Goal: Obtain resource: Download file/media

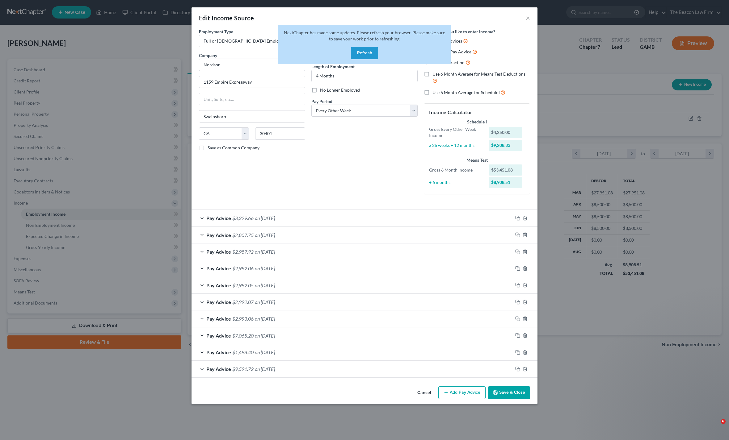
select select "0"
select select "10"
select select "2"
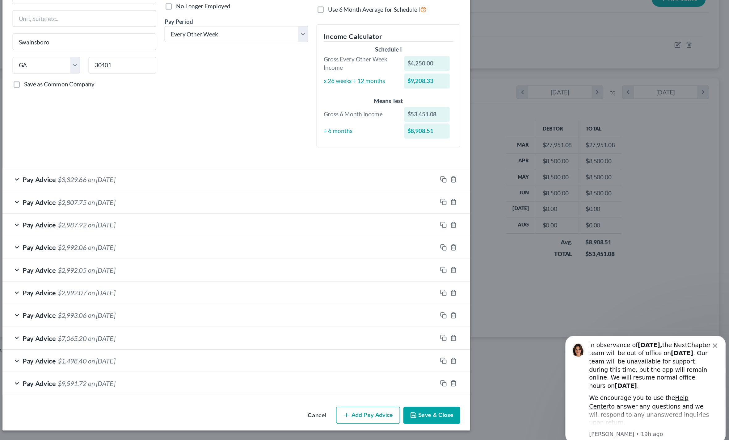
scroll to position [14, 0]
click at [438, 387] on button "Add Pay Advice" at bounding box center [461, 393] width 47 height 13
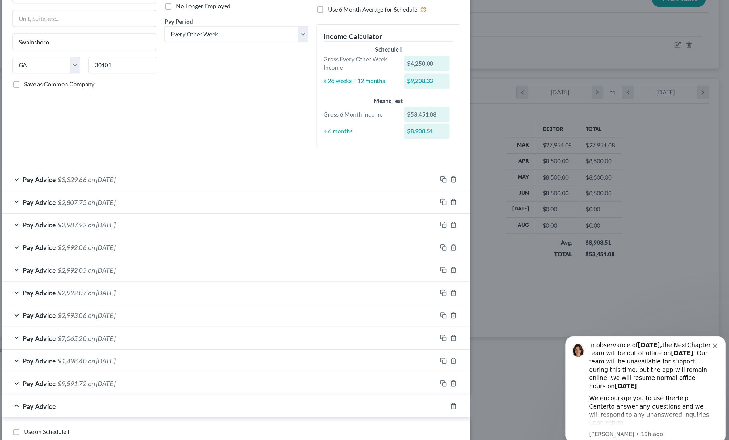
click at [191, 210] on div "Pay Advice $3,329.66 on 06/20/2025" at bounding box center [351, 218] width 321 height 16
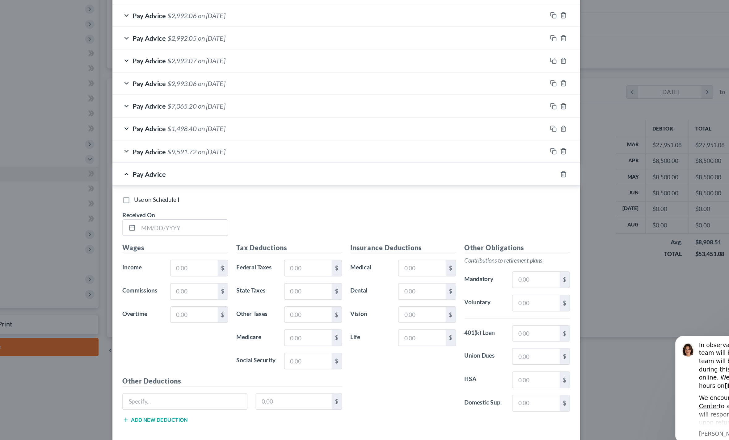
scroll to position [40, 0]
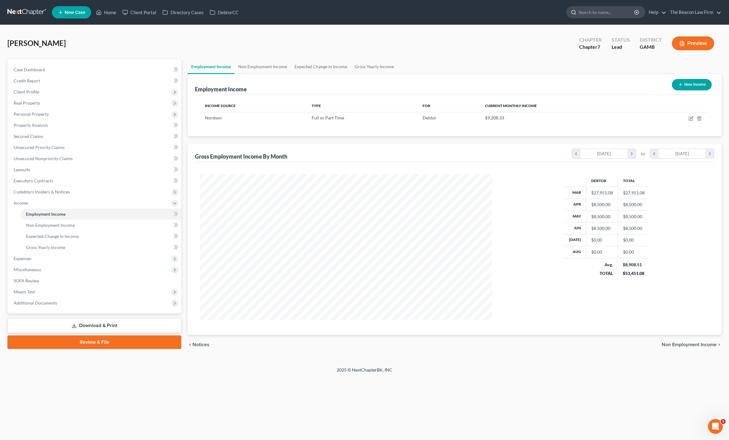
click at [587, 15] on input "search" at bounding box center [606, 11] width 57 height 11
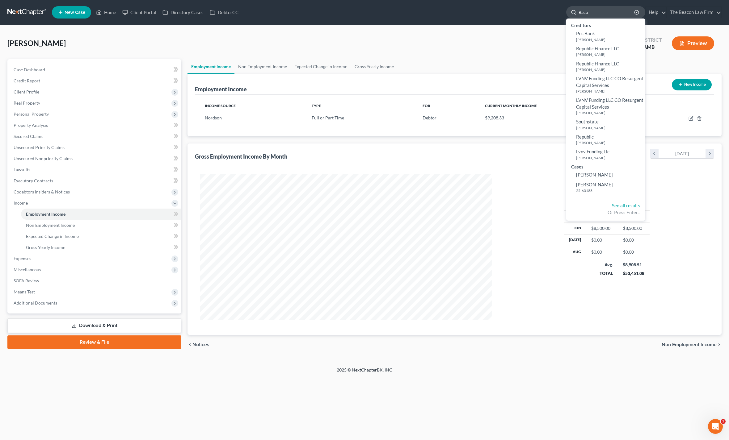
type input "[PERSON_NAME]"
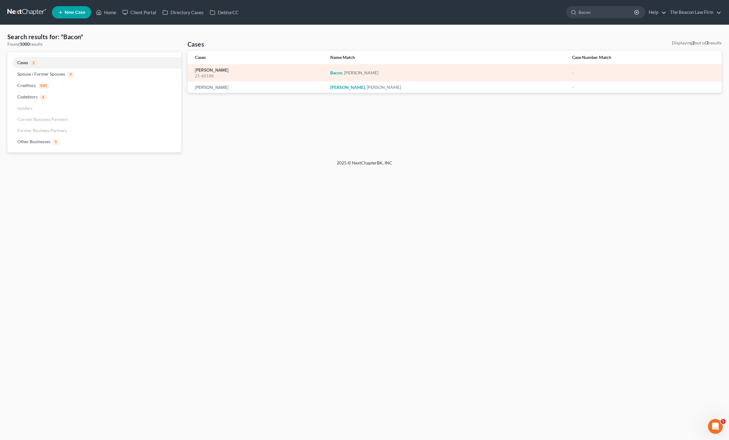
click at [209, 73] on link "[PERSON_NAME]" at bounding box center [212, 70] width 34 height 4
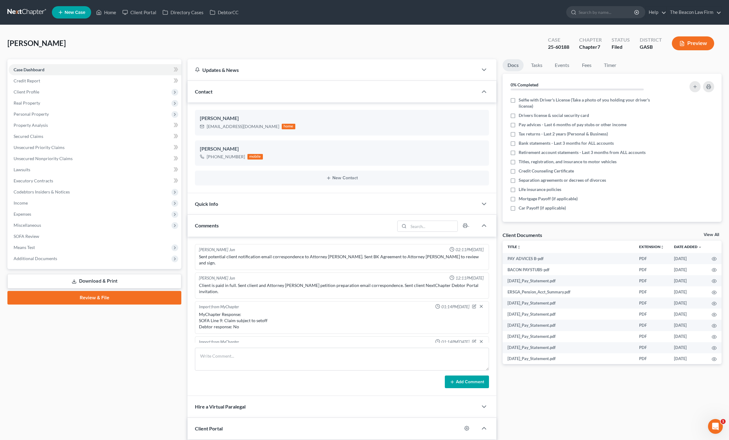
scroll to position [154, 0]
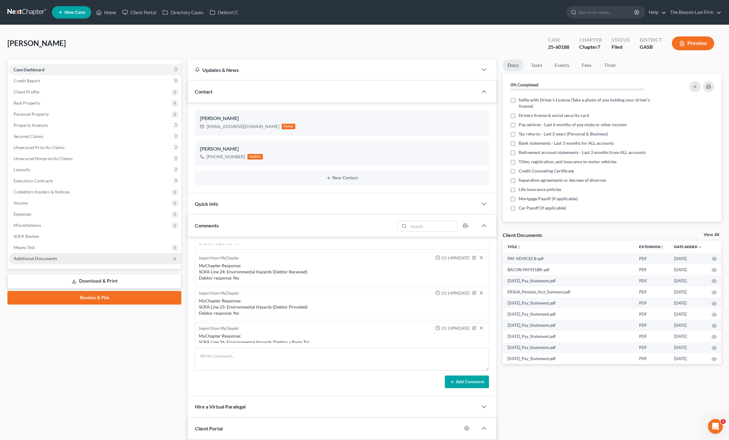
click at [21, 263] on span "Additional Documents" at bounding box center [95, 258] width 173 height 11
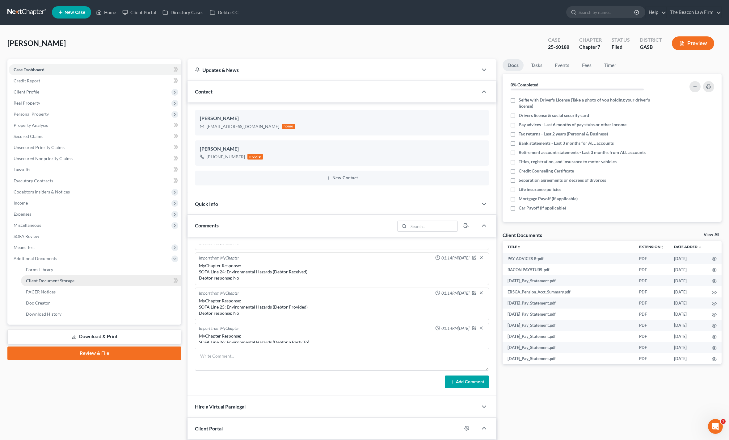
click at [33, 281] on span "Client Document Storage" at bounding box center [50, 280] width 48 height 5
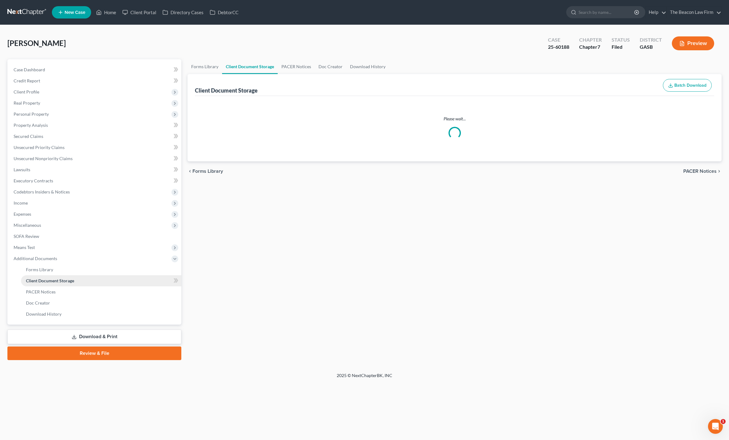
select select "1"
select select "4"
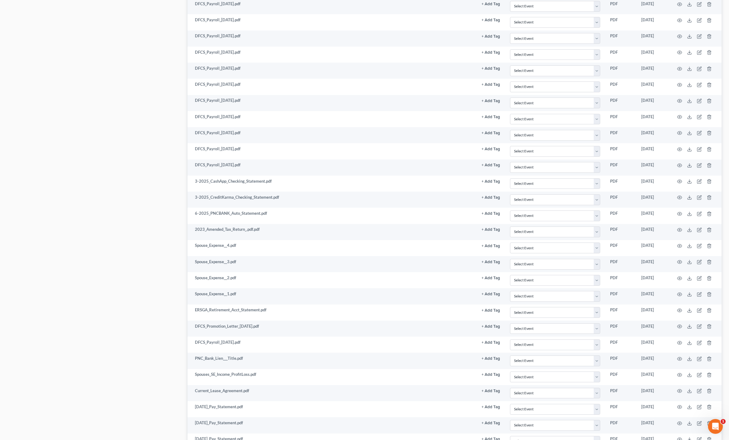
scroll to position [517, 0]
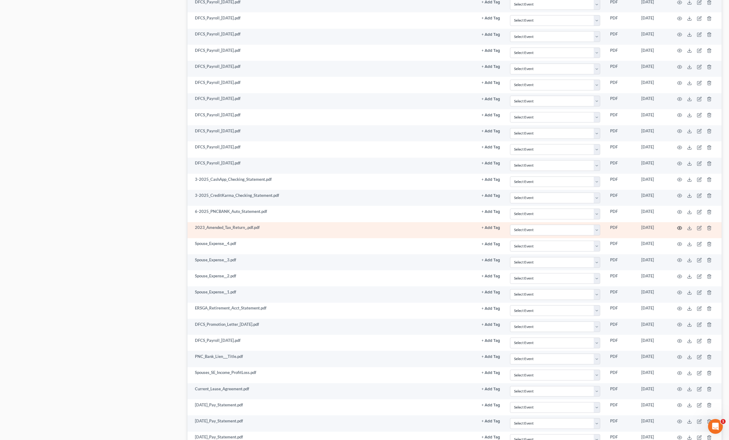
click at [681, 226] on icon "button" at bounding box center [679, 228] width 5 height 5
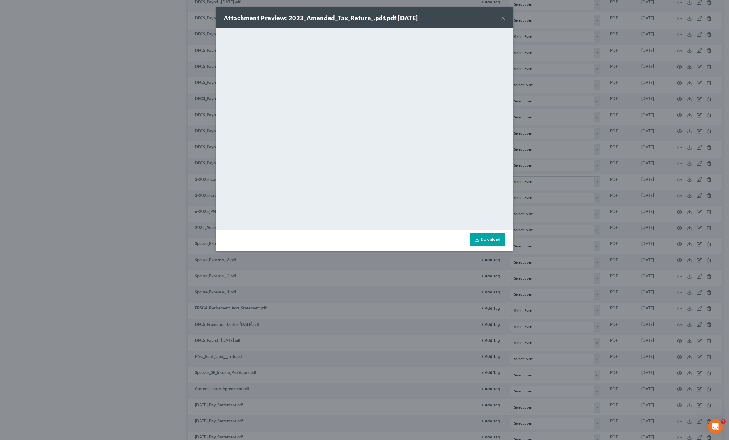
click at [499, 237] on link "Download" at bounding box center [487, 239] width 36 height 13
click at [504, 17] on button "×" at bounding box center [503, 17] width 4 height 7
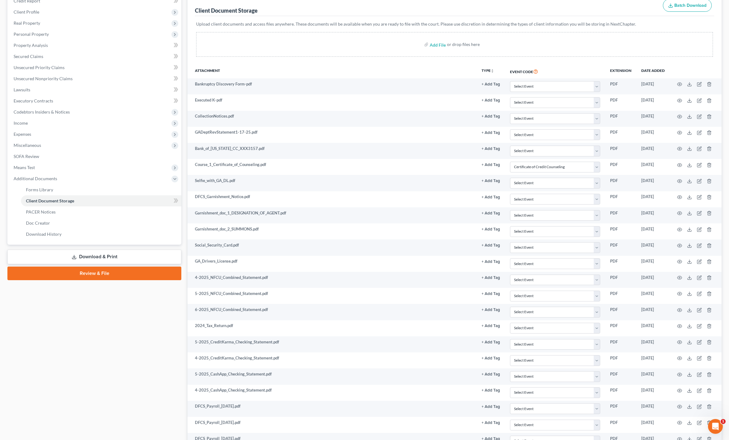
scroll to position [0, 0]
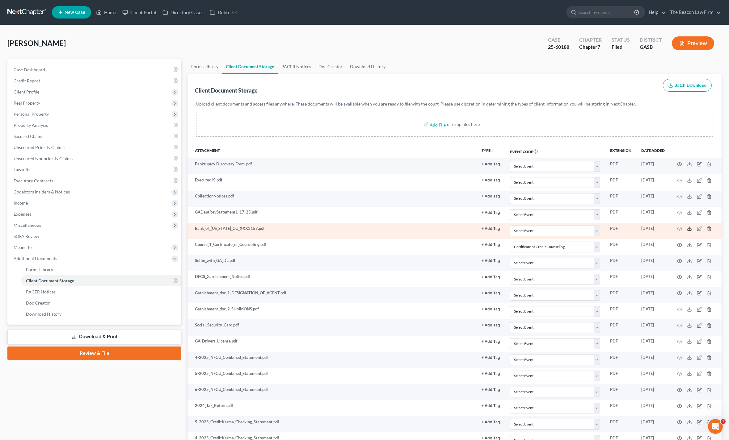
click at [690, 230] on icon at bounding box center [689, 228] width 5 height 5
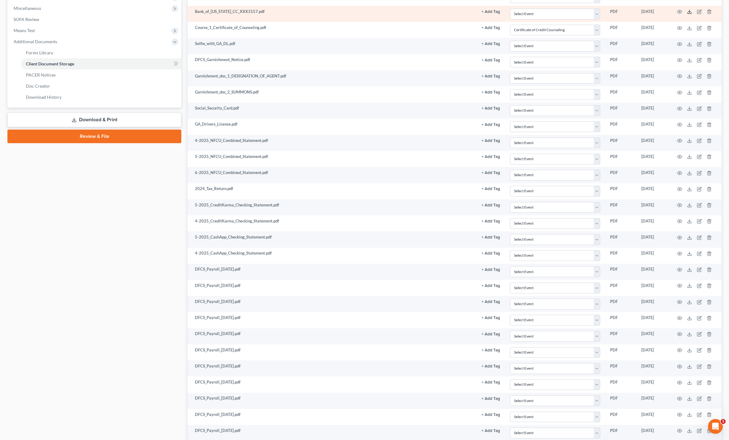
scroll to position [218, 0]
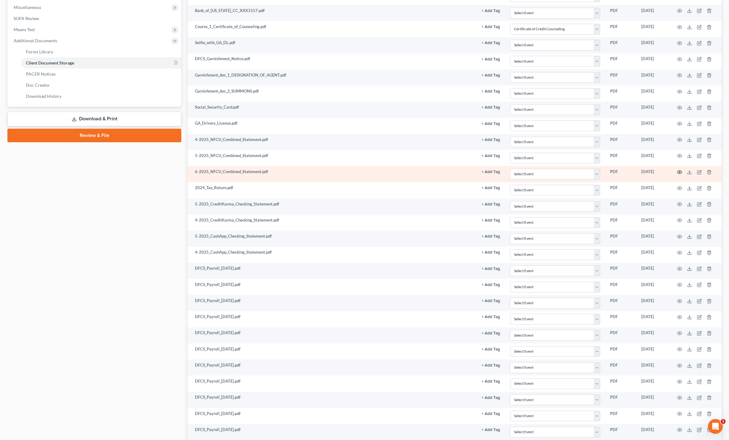
click at [680, 173] on icon "button" at bounding box center [679, 172] width 5 height 5
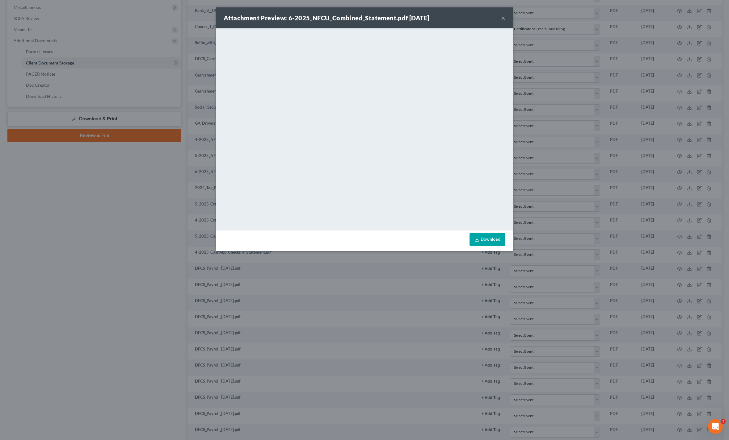
click at [485, 243] on link "Download" at bounding box center [487, 239] width 36 height 13
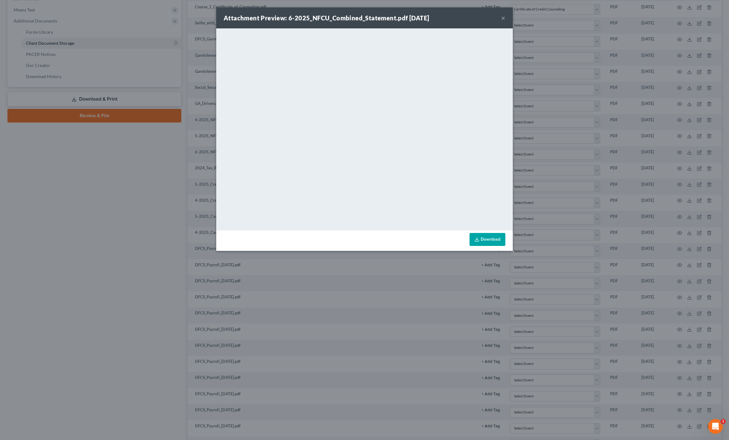
click at [494, 15] on div "Attachment Preview: 6-2025_NFCU_Combined_Statement.pdf [DATE] ×" at bounding box center [364, 17] width 296 height 21
click at [511, 13] on div "Attachment Preview: 6-2025_NFCU_Combined_Statement.pdf [DATE] ×" at bounding box center [364, 17] width 296 height 21
click at [505, 22] on button "×" at bounding box center [503, 17] width 4 height 7
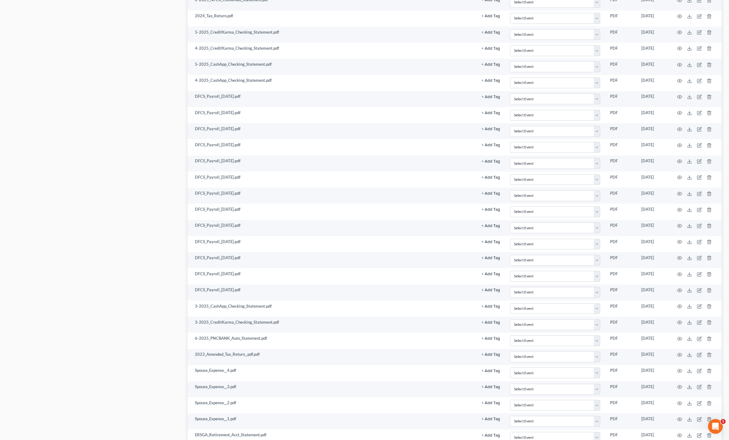
scroll to position [392, 0]
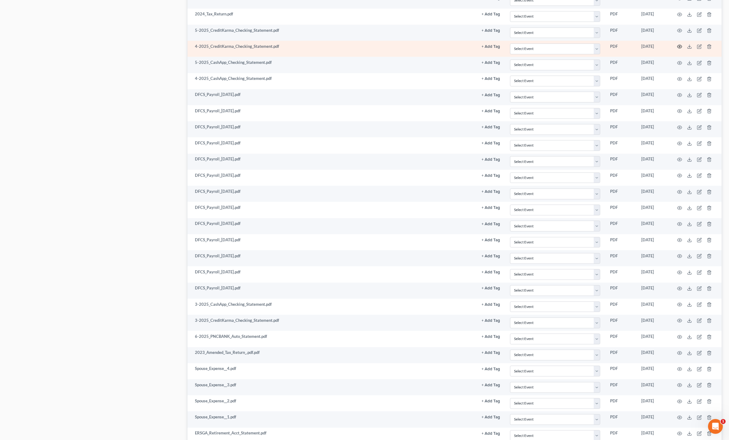
click at [677, 48] on icon "button" at bounding box center [679, 46] width 5 height 5
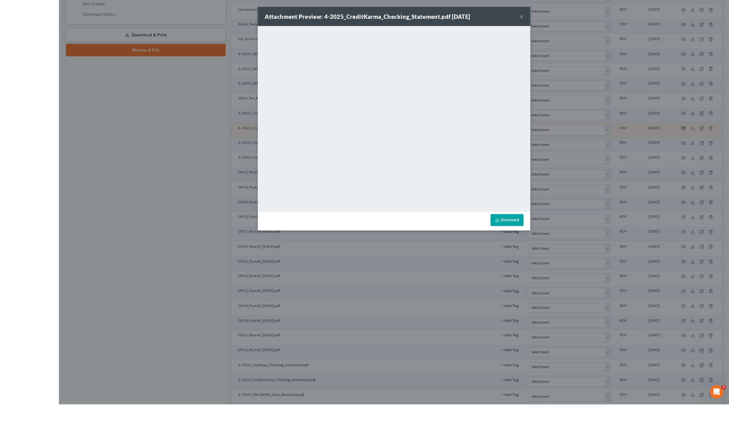
scroll to position [330, 0]
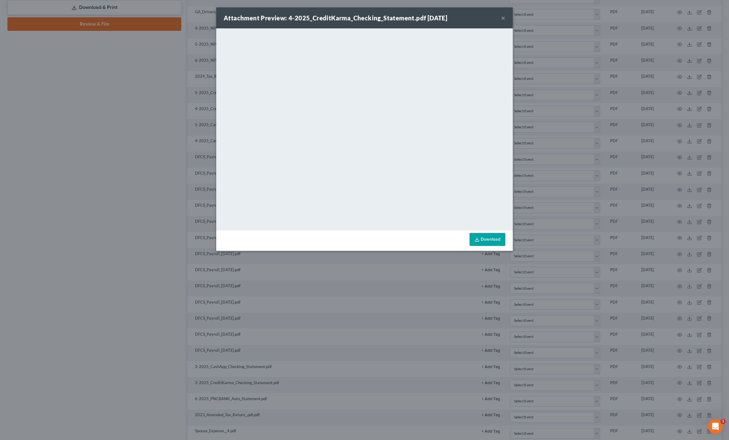
click at [503, 15] on button "×" at bounding box center [503, 17] width 4 height 7
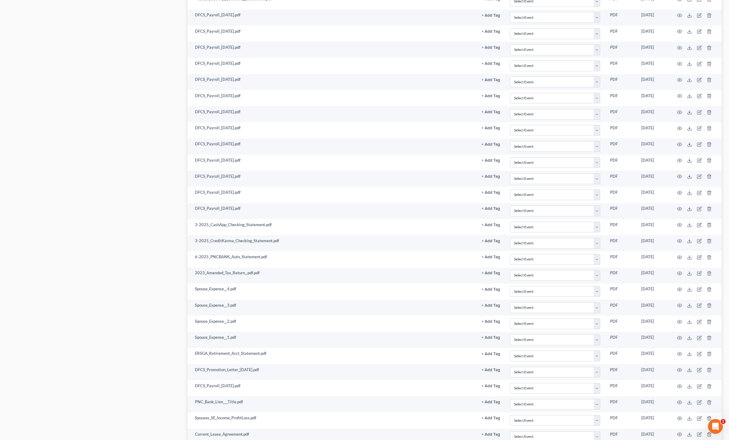
scroll to position [472, 0]
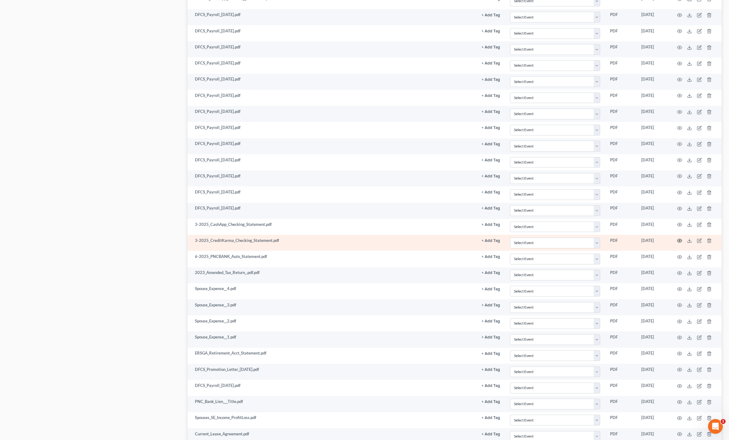
click at [681, 241] on icon "button" at bounding box center [679, 240] width 5 height 5
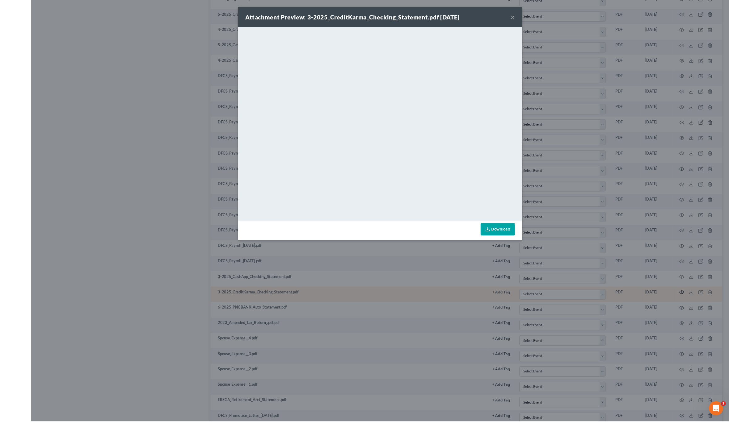
scroll to position [420, 0]
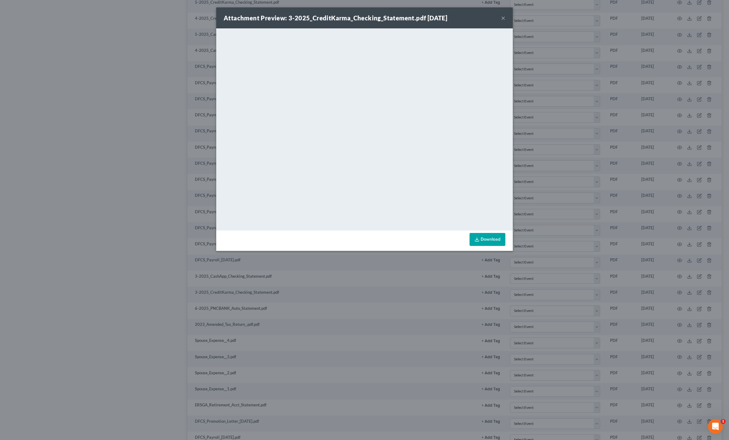
click at [504, 22] on button "×" at bounding box center [503, 17] width 4 height 7
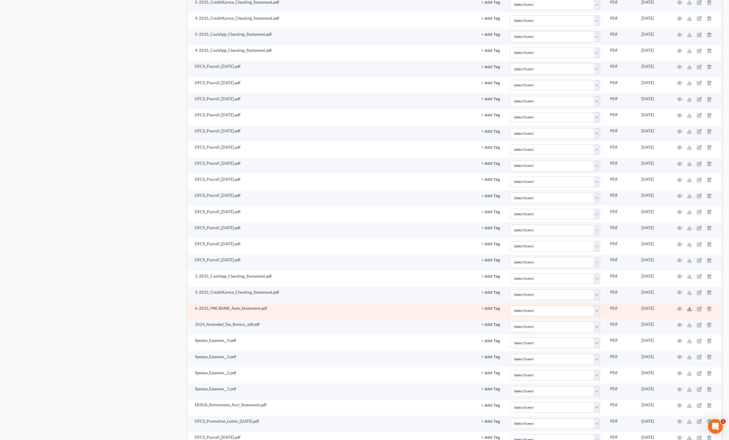
click at [690, 310] on icon at bounding box center [689, 309] width 5 height 5
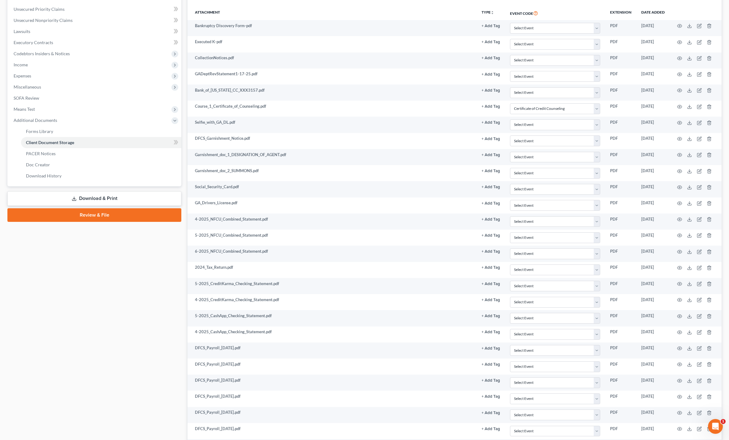
scroll to position [0, 0]
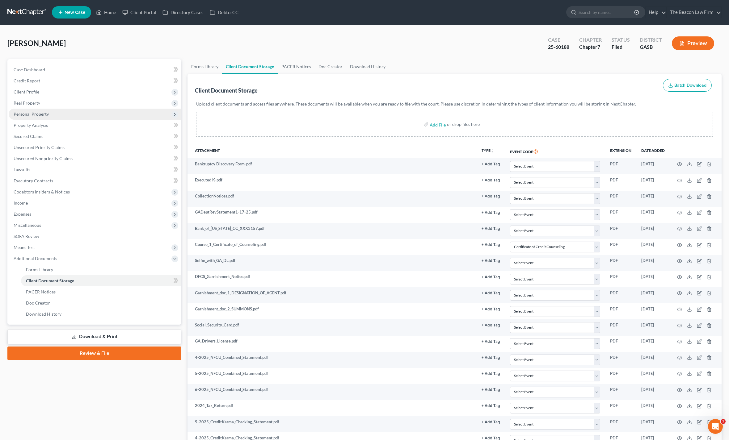
click at [30, 115] on span "Personal Property" at bounding box center [31, 113] width 35 height 5
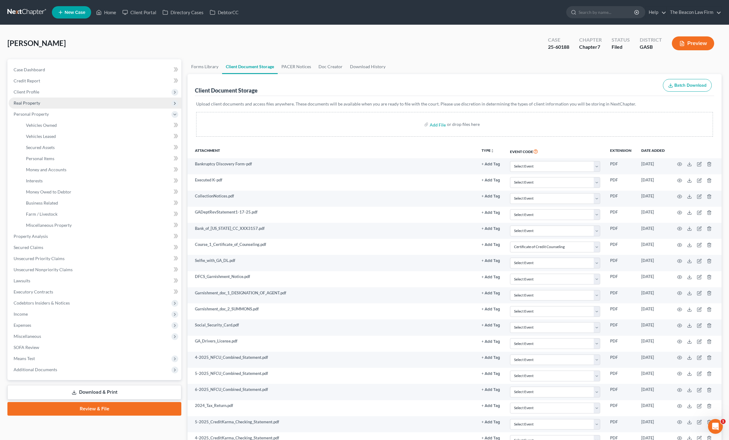
click at [47, 102] on span "Real Property" at bounding box center [95, 103] width 173 height 11
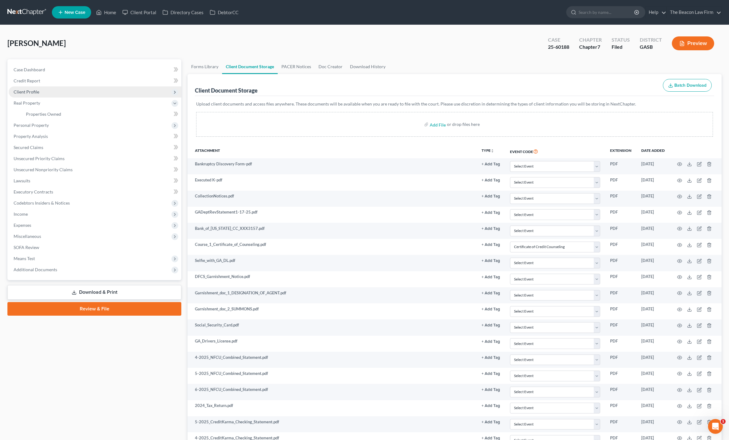
click at [38, 90] on span "Client Profile" at bounding box center [27, 91] width 26 height 5
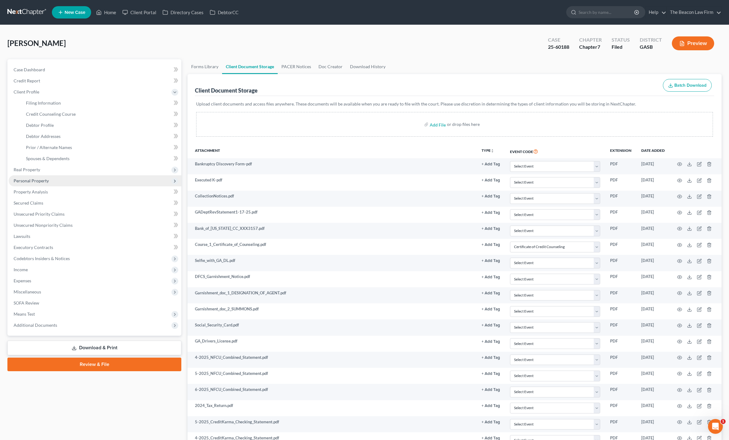
click at [36, 182] on span "Personal Property" at bounding box center [31, 180] width 35 height 5
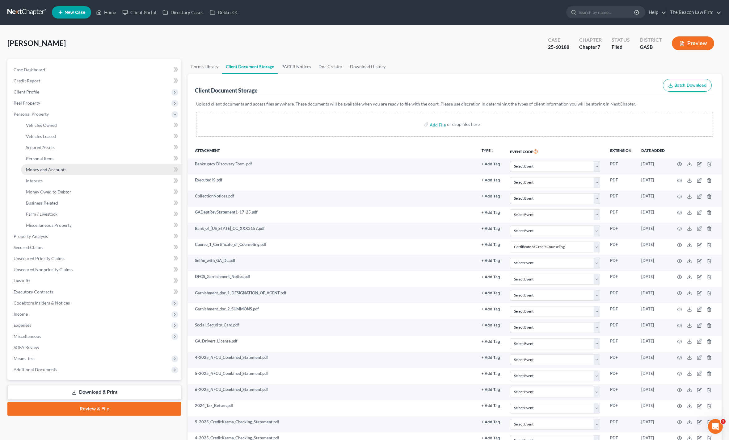
click at [56, 169] on span "Money and Accounts" at bounding box center [46, 169] width 40 height 5
